Goal: Task Accomplishment & Management: Manage account settings

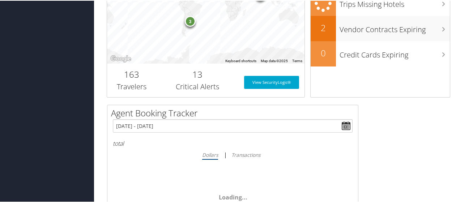
scroll to position [36, 0]
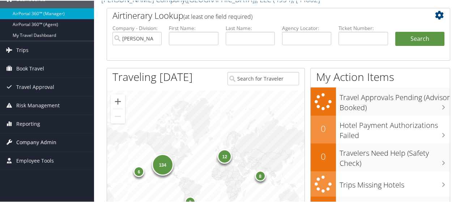
click at [28, 139] on span "Company Admin" at bounding box center [36, 142] width 40 height 18
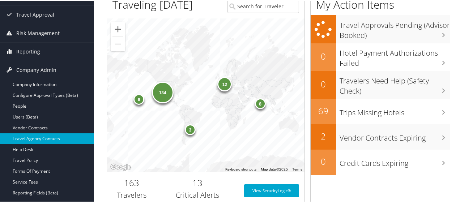
scroll to position [145, 0]
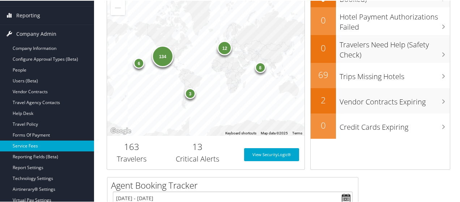
click at [27, 145] on link "Service Fees" at bounding box center [47, 145] width 94 height 11
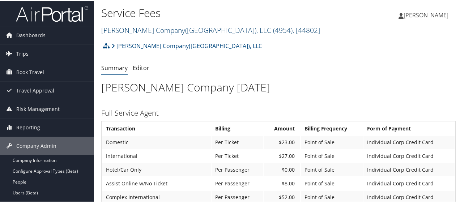
click at [293, 31] on span ", [ 44802 ]" at bounding box center [307, 30] width 28 height 10
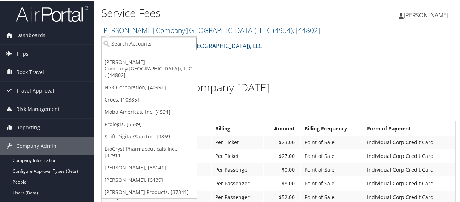
paste input "301980"
type input "301980"
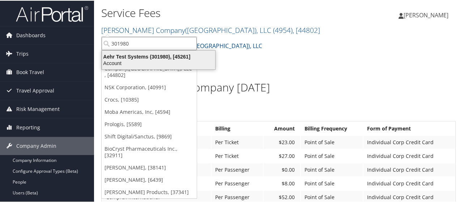
click at [163, 56] on div "Aehr Test Systems (301980), [45261]" at bounding box center [159, 56] width 122 height 7
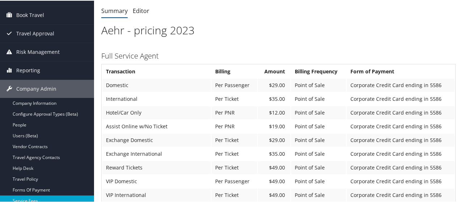
scroll to position [93, 0]
